Goal: Check status: Check status

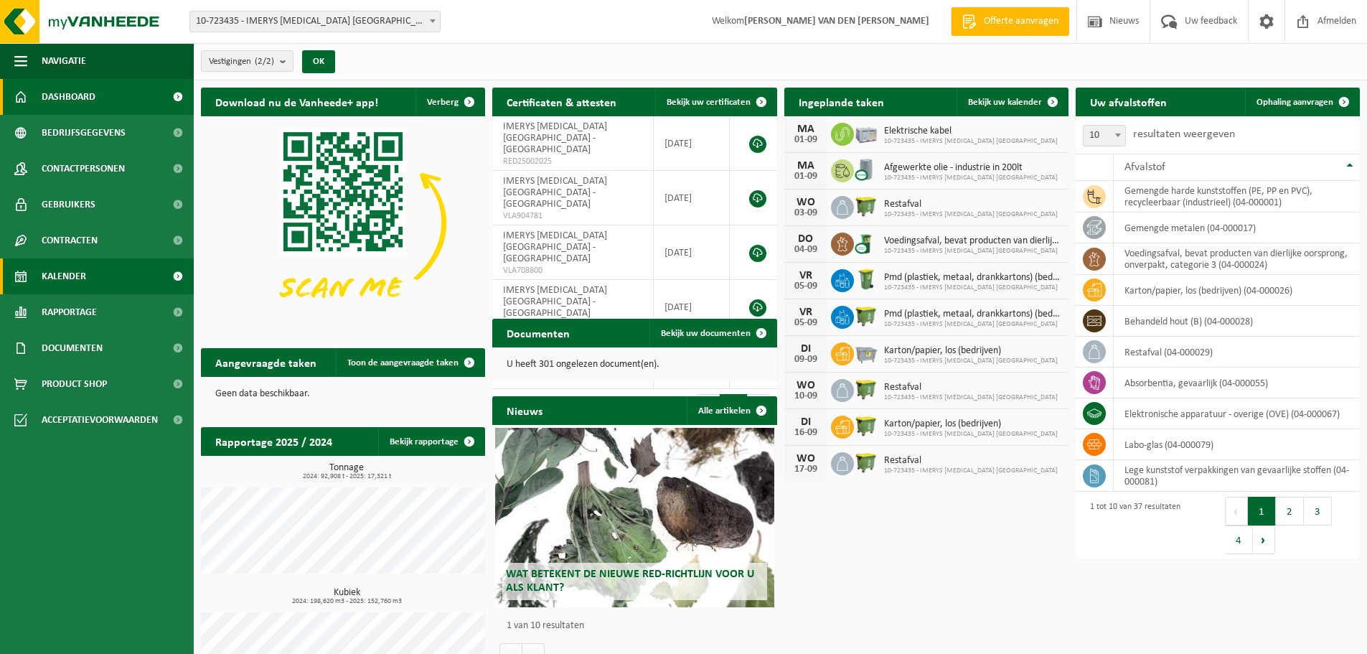
click at [66, 272] on span "Kalender" at bounding box center [64, 276] width 44 height 36
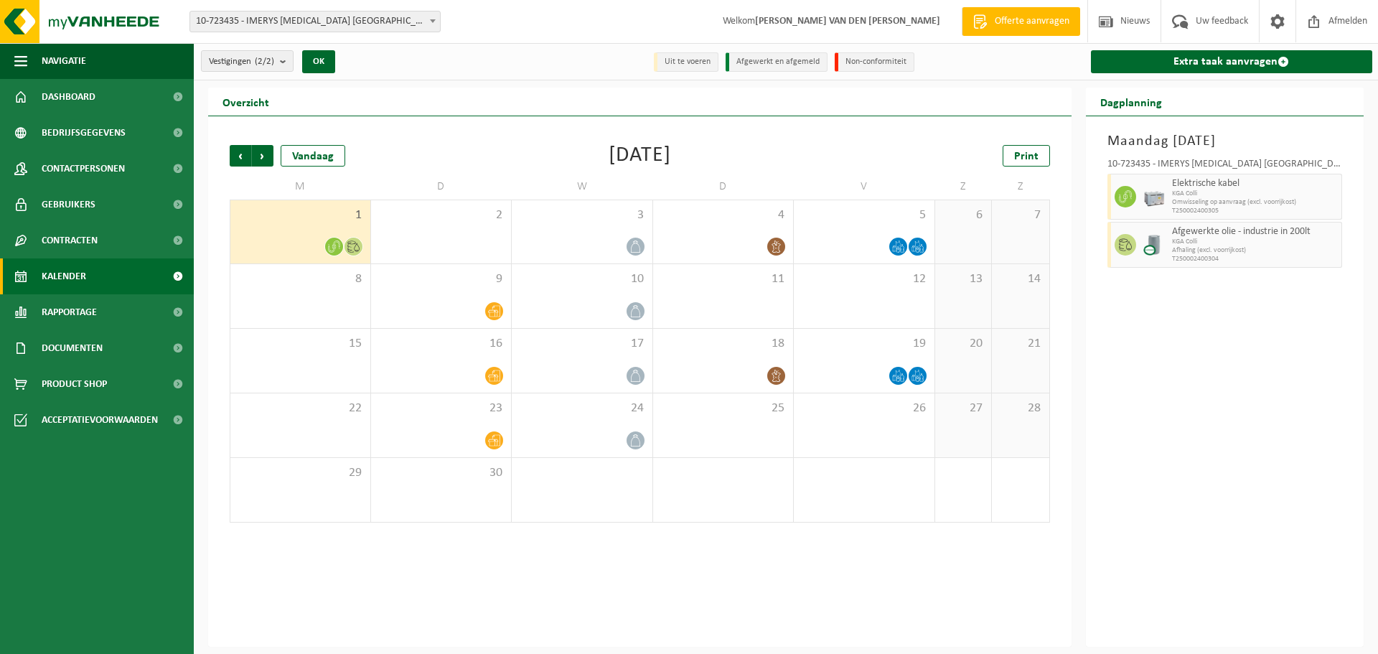
click at [339, 248] on icon at bounding box center [334, 246] width 12 height 12
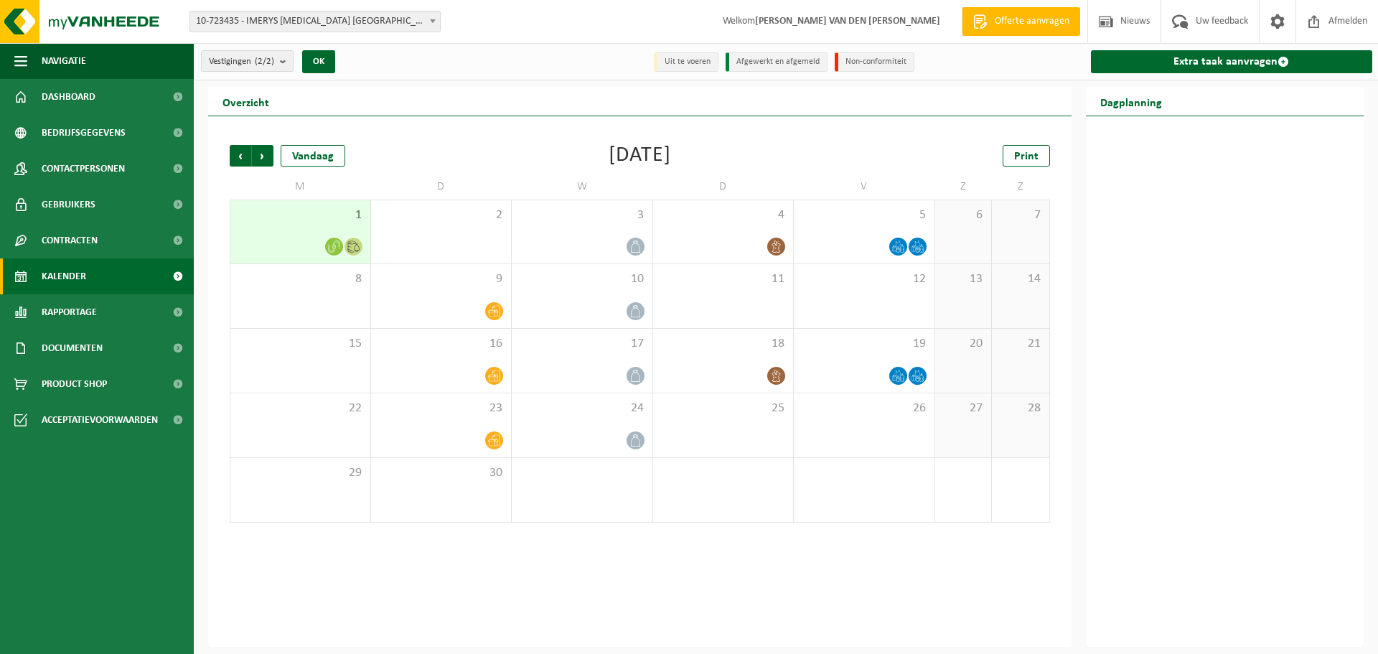
click at [352, 243] on icon at bounding box center [353, 246] width 12 height 12
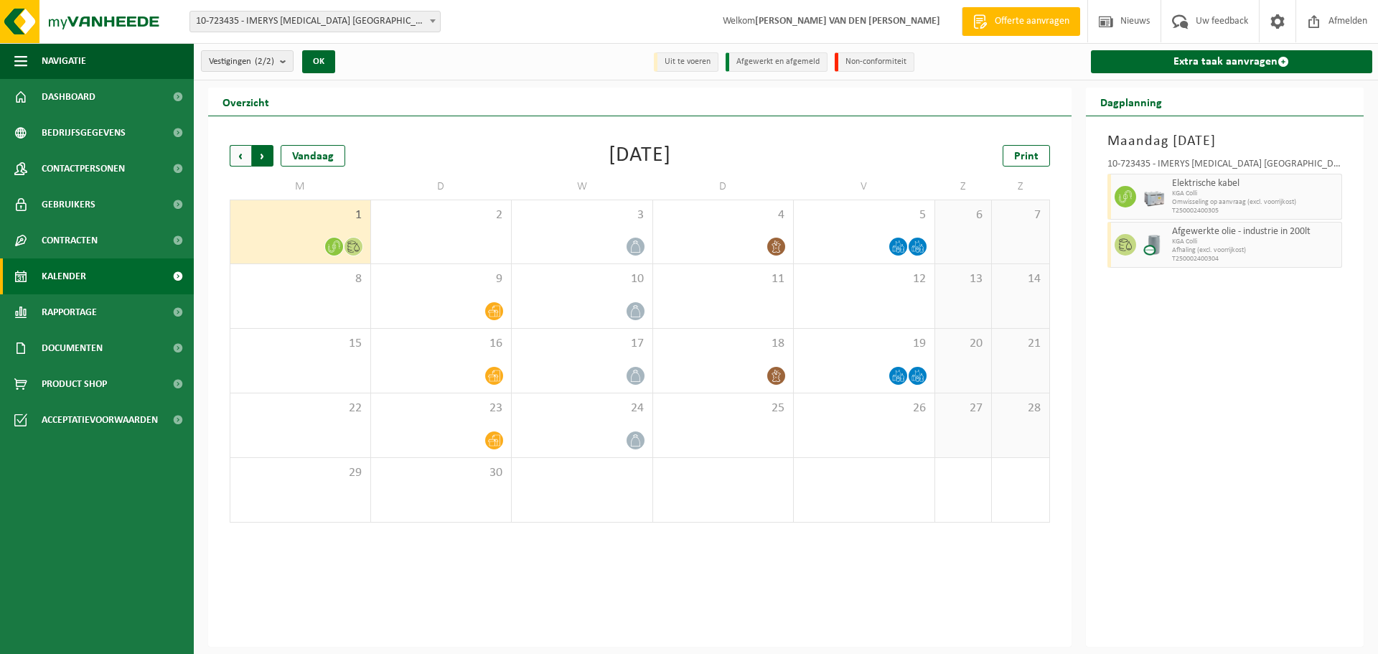
click at [234, 154] on span "Vorige" at bounding box center [241, 156] width 22 height 22
